Goal: Navigation & Orientation: Go to known website

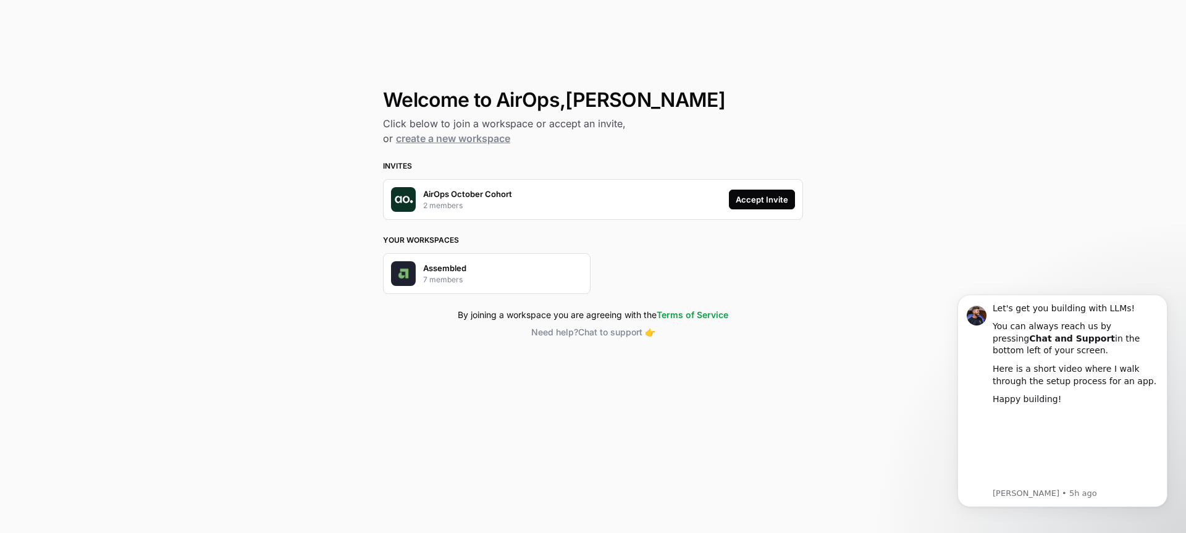
click at [746, 200] on div "Accept Invite" at bounding box center [762, 199] width 53 height 12
